Goal: Information Seeking & Learning: Learn about a topic

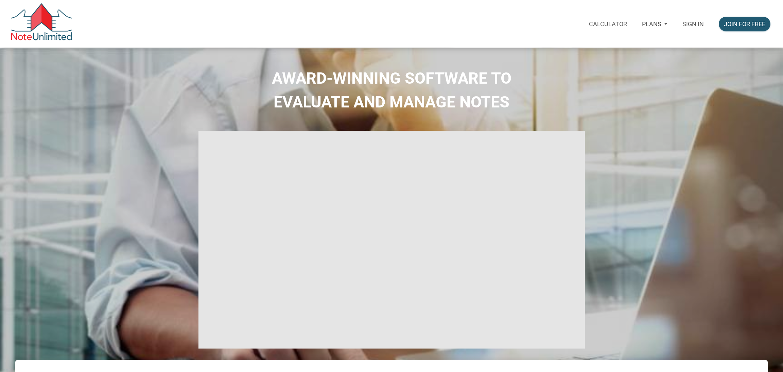
select select
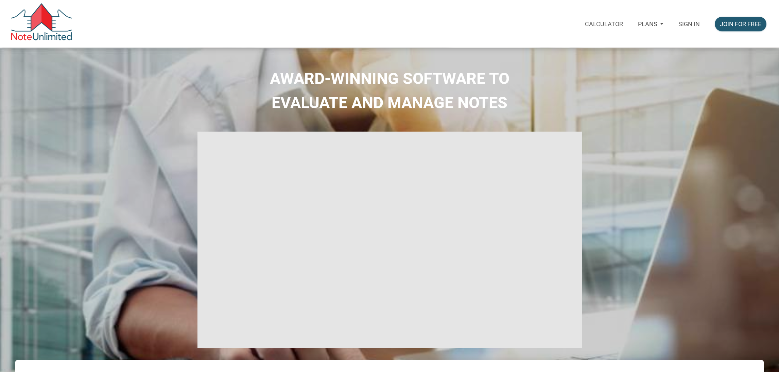
type input "Introduction to new features"
select select
click at [690, 28] on div "Sign in" at bounding box center [689, 24] width 36 height 25
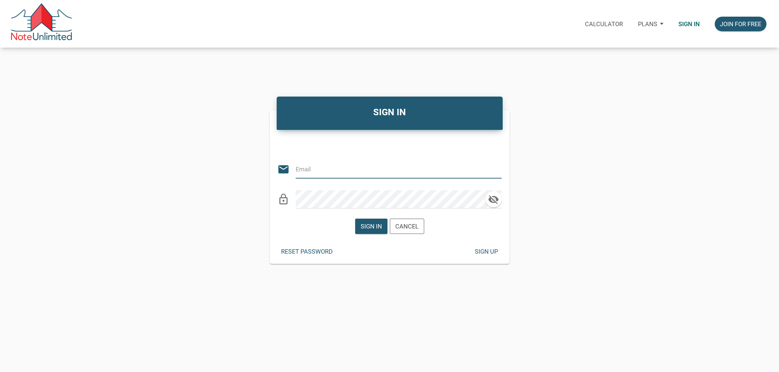
type input "[EMAIL_ADDRESS][DOMAIN_NAME]"
click at [372, 237] on div "Sign in Cancel" at bounding box center [390, 225] width 240 height 25
click at [372, 230] on div "Sign in" at bounding box center [371, 226] width 21 height 9
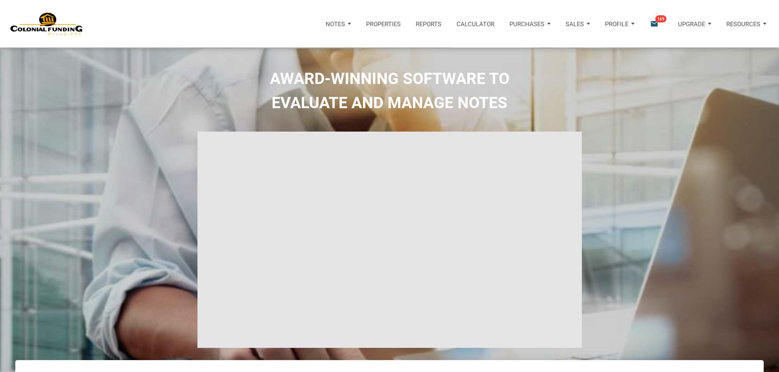
click at [674, 115] on div "AWARD-WINNING SOFTWARE TO EVALUATE AND MANAGE NOTES" at bounding box center [390, 224] width 776 height 315
click at [658, 23] on icon "email" at bounding box center [654, 23] width 9 height 9
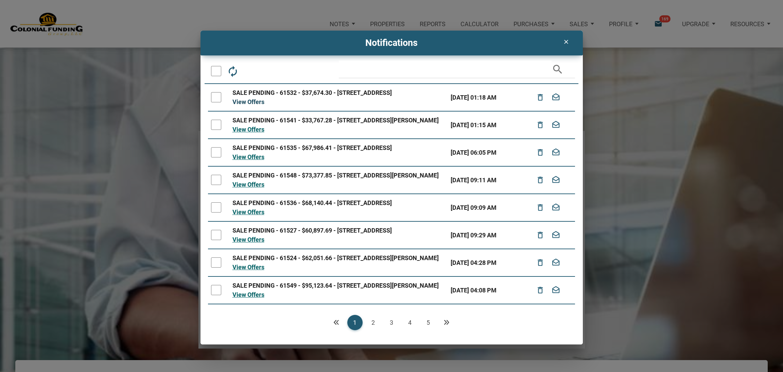
click at [241, 105] on link "View Offers" at bounding box center [249, 101] width 32 height 7
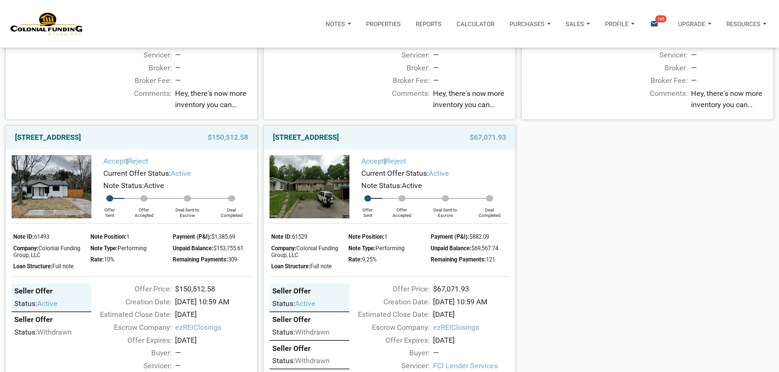
scroll to position [590, 0]
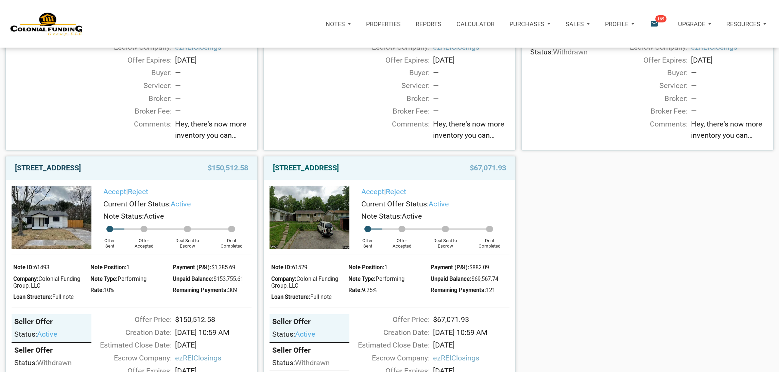
drag, startPoint x: 87, startPoint y: 168, endPoint x: 66, endPoint y: 164, distance: 21.9
click at [66, 164] on div "[STREET_ADDRESS] $150,512.58" at bounding box center [132, 167] width 252 height 23
click at [66, 164] on link "[STREET_ADDRESS]" at bounding box center [48, 168] width 66 height 12
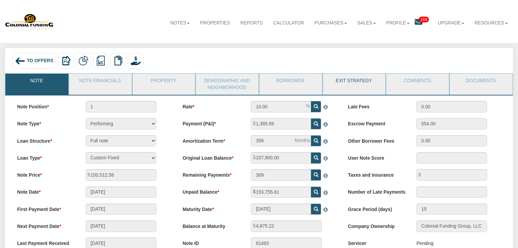
click at [352, 83] on link "Exit Strategy" at bounding box center [354, 82] width 62 height 17
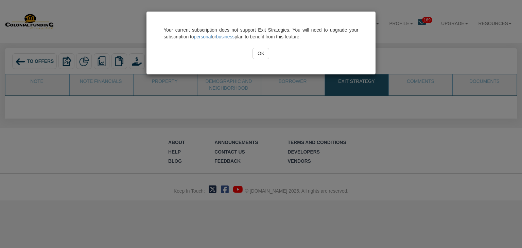
click at [267, 57] on input "OK" at bounding box center [261, 54] width 17 height 12
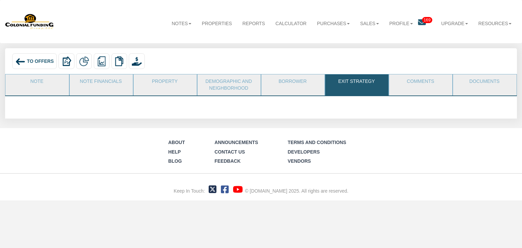
click at [38, 66] on div "To Offers" at bounding box center [34, 61] width 45 height 16
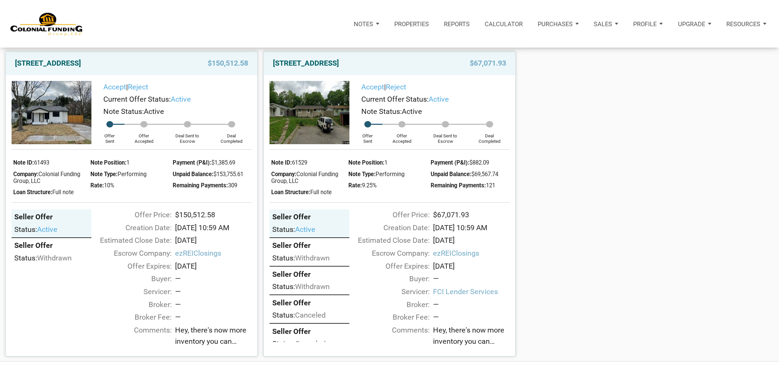
scroll to position [694, 0]
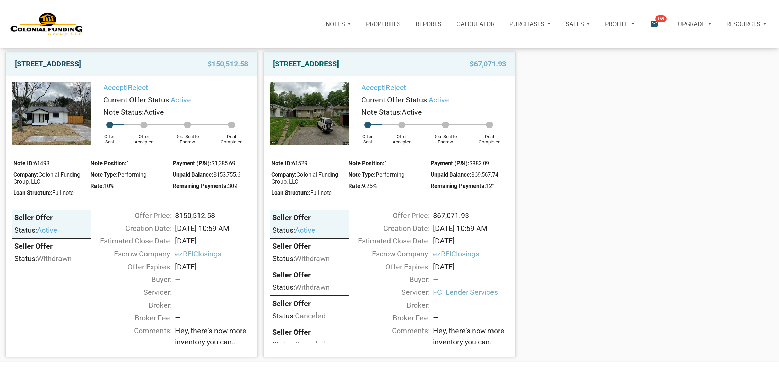
click at [74, 63] on link "712 Ave M, S. Houston, TX, 77587" at bounding box center [48, 64] width 66 height 12
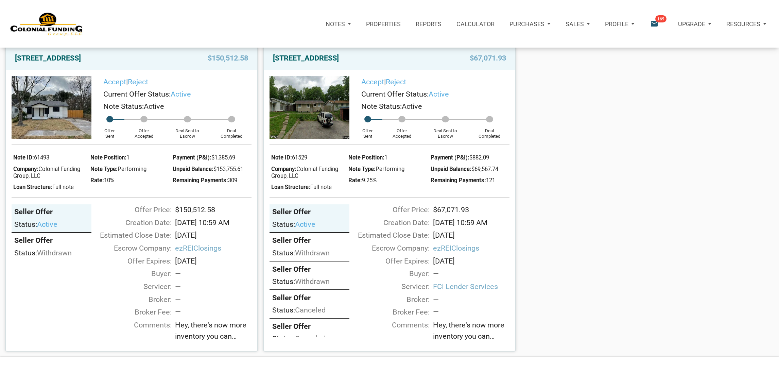
scroll to position [699, 0]
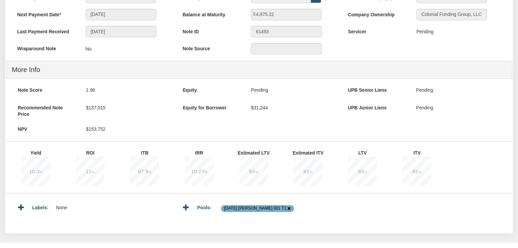
scroll to position [212, 0]
